Goal: Task Accomplishment & Management: Use online tool/utility

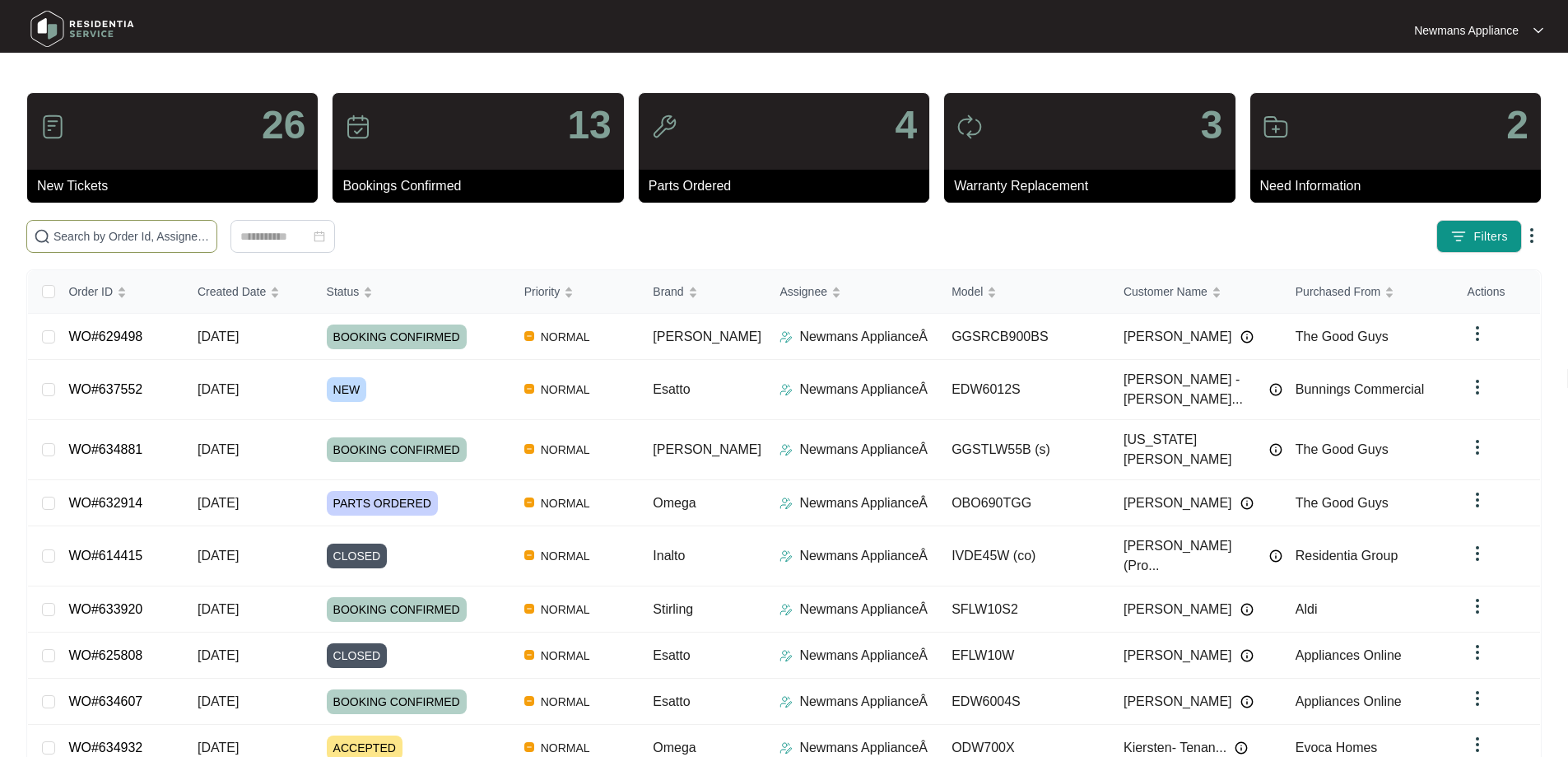
click at [217, 227] on span at bounding box center [122, 236] width 191 height 33
paste input "637552"
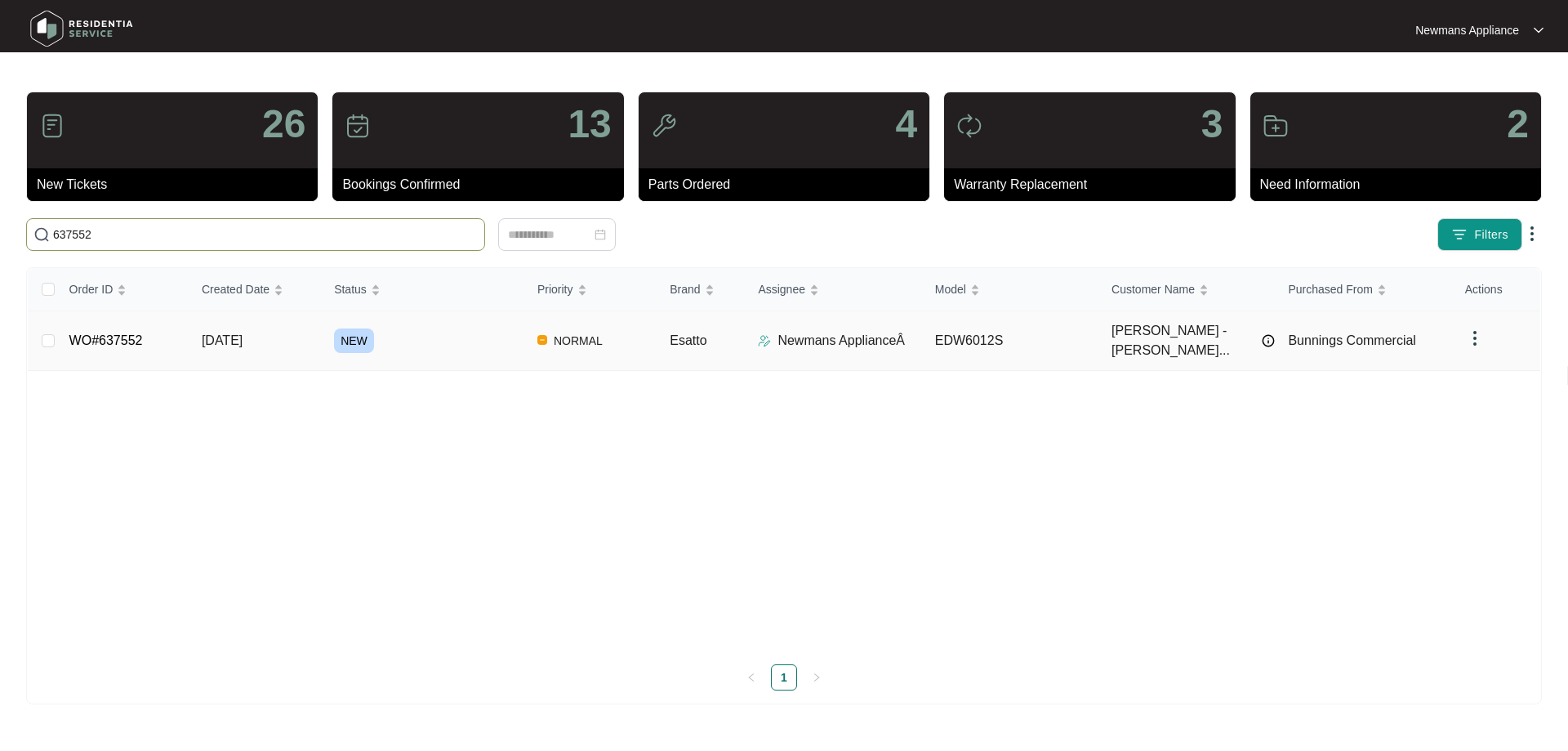
type input "637552"
click at [794, 336] on p "Newmans ApplianceÂ" at bounding box center [841, 341] width 128 height 20
click at [787, 331] on p "Newmans ApplianceÂ" at bounding box center [841, 341] width 128 height 20
click at [437, 332] on div "NEW" at bounding box center [429, 340] width 190 height 24
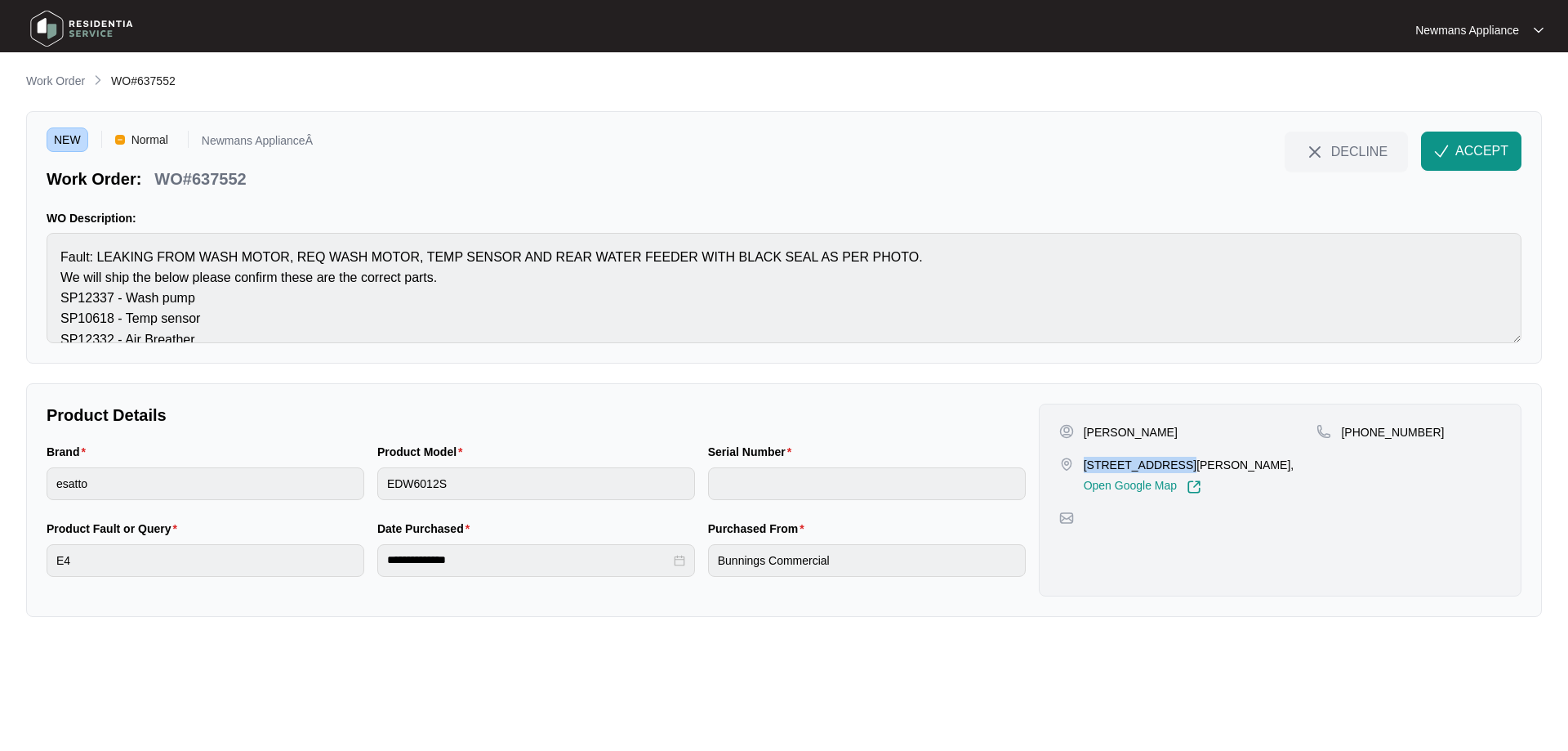
drag, startPoint x: 1083, startPoint y: 464, endPoint x: 1179, endPoint y: 464, distance: 96.0
click at [1179, 464] on p "[STREET_ADDRESS][PERSON_NAME]," at bounding box center [1189, 464] width 210 height 16
copy p "13/3400 Panorama"
click at [1468, 152] on span "ACCEPT" at bounding box center [1482, 151] width 54 height 20
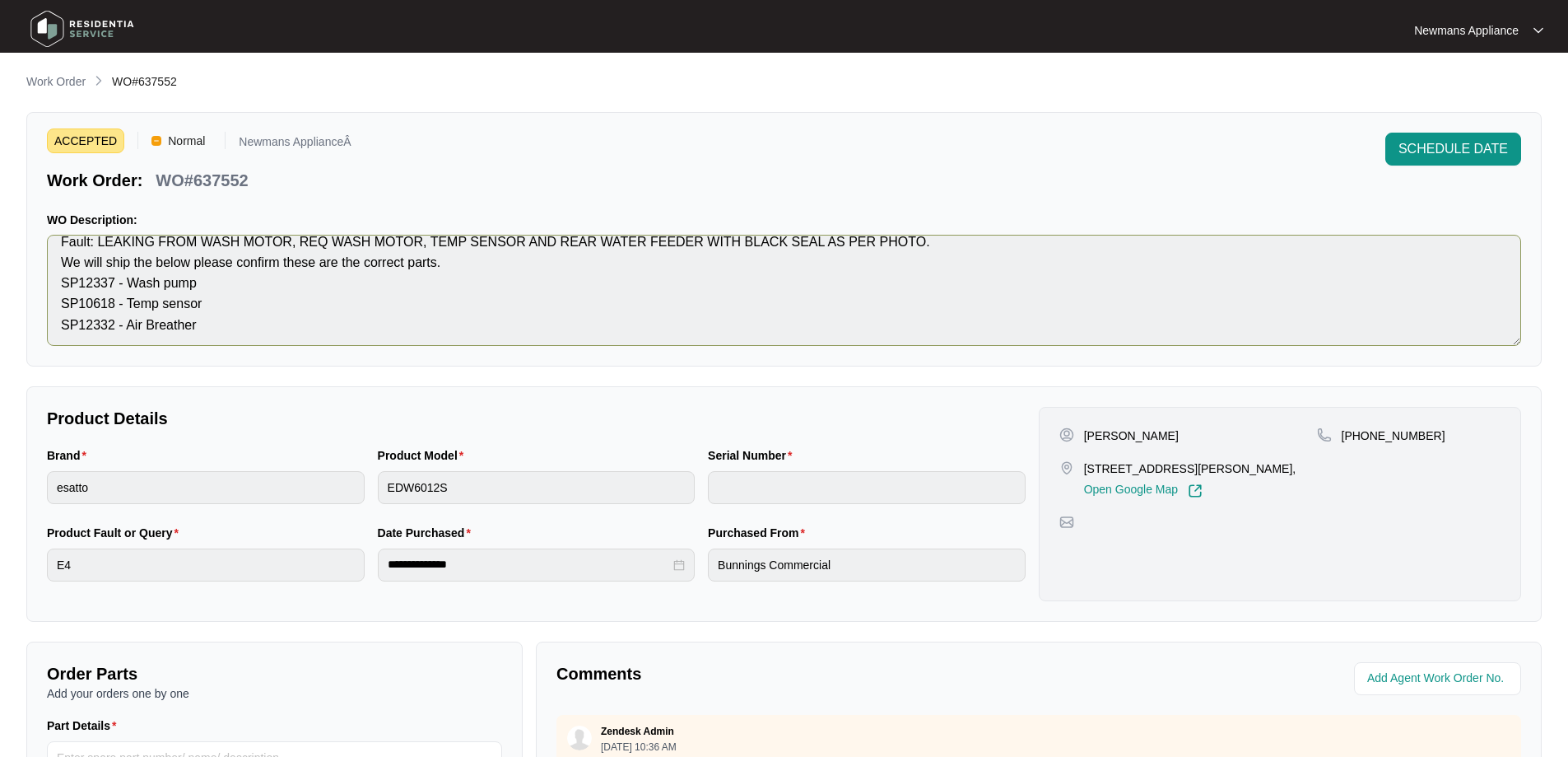
scroll to position [21, 0]
click at [350, 563] on div "**********" at bounding box center [535, 562] width 991 height 78
click at [315, 490] on div "Brand esatto Product Model EDW6012S Serial Number" at bounding box center [535, 485] width 991 height 78
